Goal: Information Seeking & Learning: Learn about a topic

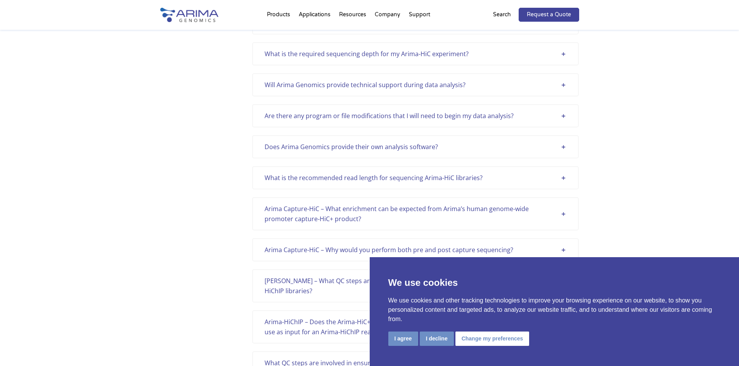
scroll to position [11, 0]
click at [510, 59] on div "What is the required sequencing depth for my Arima-HiC experiment? For a mammal…" at bounding box center [415, 53] width 326 height 23
click at [565, 52] on div "What is the required sequencing depth for my Arima-HiC experiment?" at bounding box center [415, 54] width 302 height 10
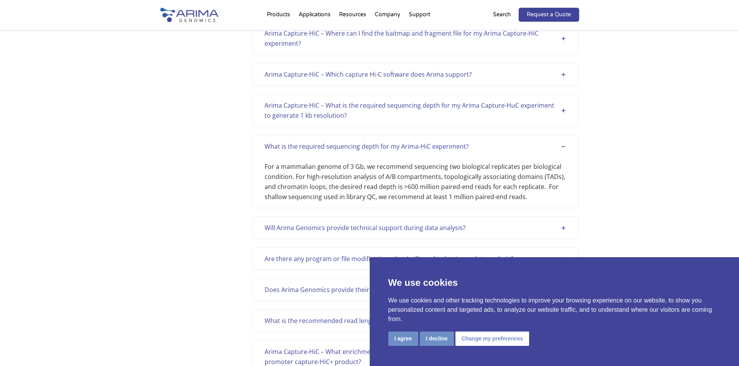
scroll to position [306, 0]
click at [416, 116] on div "Arima Capture-HiC – What is the required sequencing depth for my Arima Capture-…" at bounding box center [415, 111] width 302 height 20
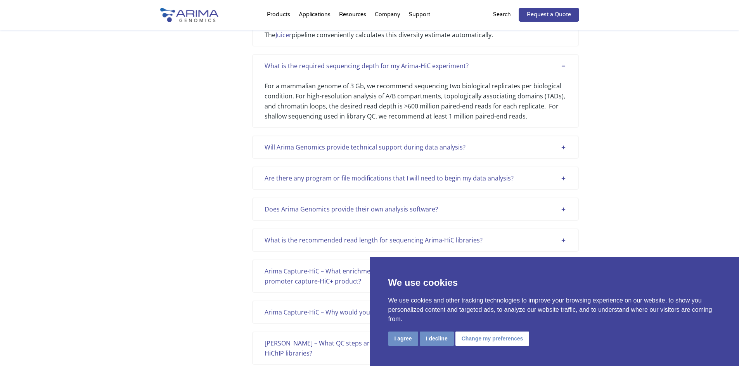
scroll to position [461, 0]
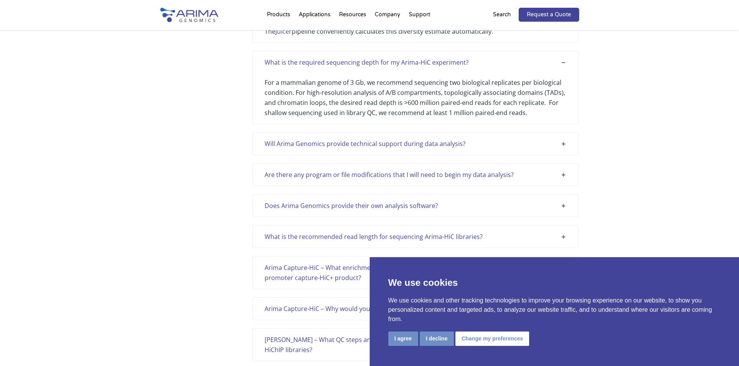
click at [508, 152] on div "Will Arima Genomics provide technical support during data analysis? Yes, we pro…" at bounding box center [415, 143] width 326 height 23
click at [563, 144] on div "Will Arima Genomics provide technical support during data analysis?" at bounding box center [415, 144] width 302 height 10
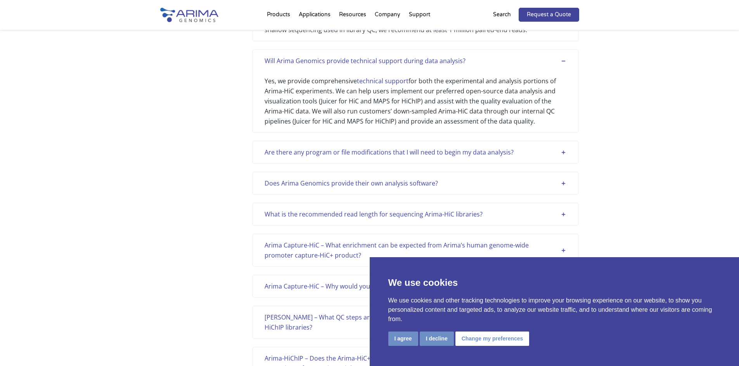
scroll to position [554, 0]
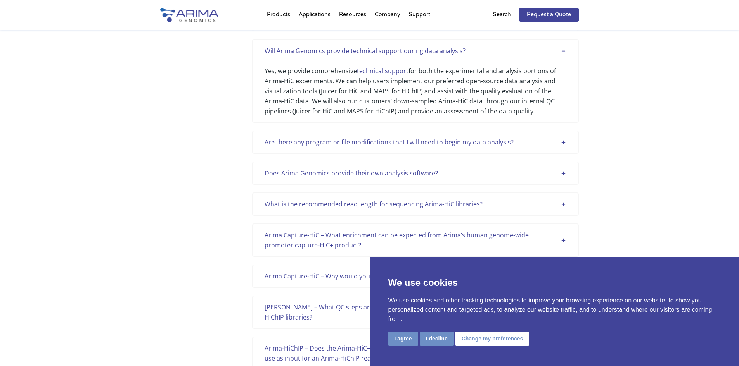
click at [461, 142] on div "Are there any program or file modifications that I will need to begin my data a…" at bounding box center [415, 142] width 302 height 10
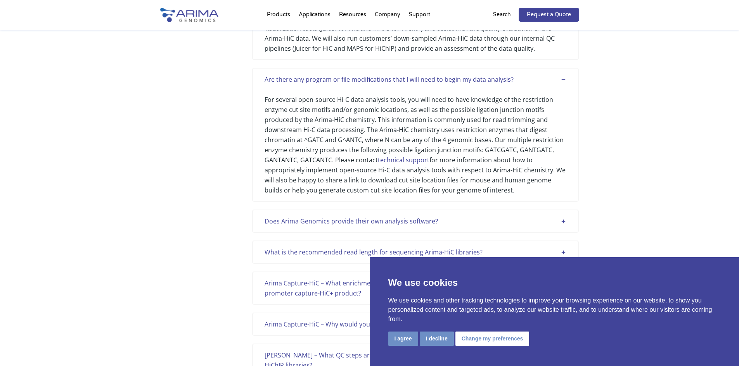
scroll to position [678, 0]
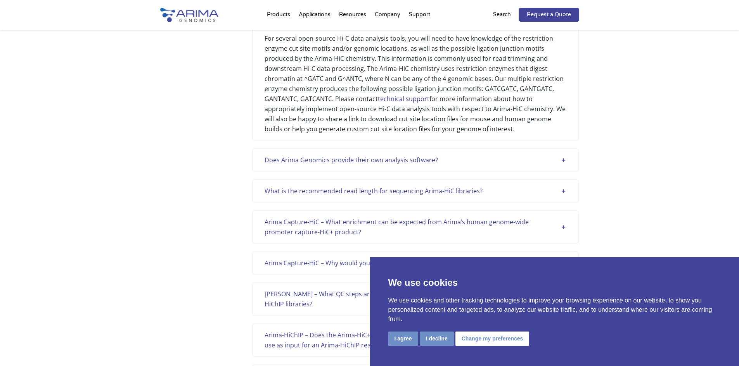
click at [468, 158] on div "Does Arima Genomics provide their own analysis software?" at bounding box center [415, 160] width 302 height 10
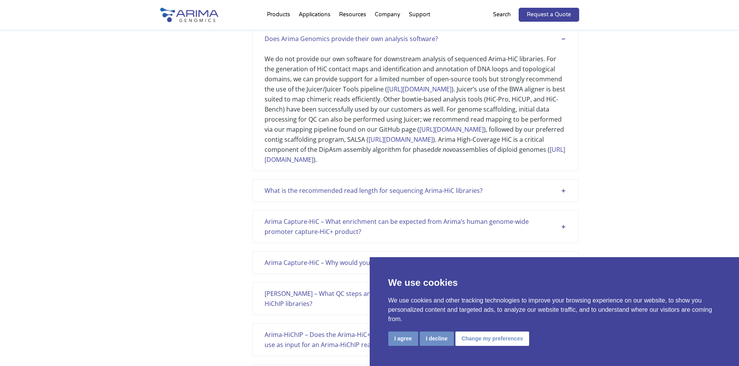
scroll to position [802, 0]
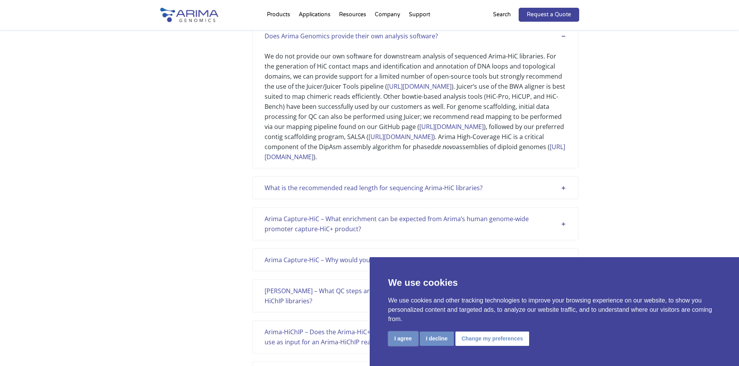
click at [415, 339] on button "I agree" at bounding box center [403, 339] width 30 height 14
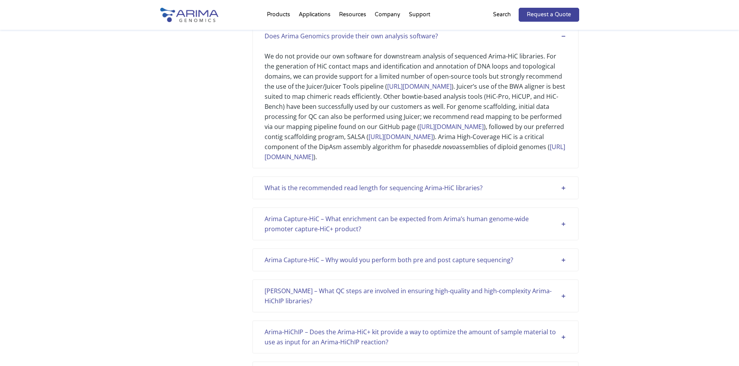
click at [504, 193] on div "What is the recommended read length for sequencing Arima-HiC libraries?" at bounding box center [415, 188] width 302 height 10
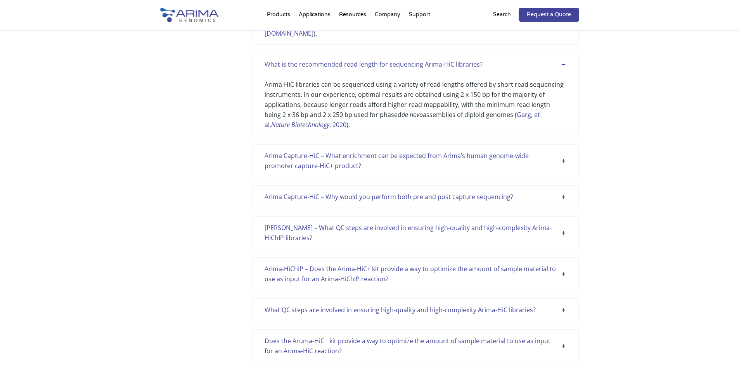
scroll to position [926, 0]
